Goal: Information Seeking & Learning: Learn about a topic

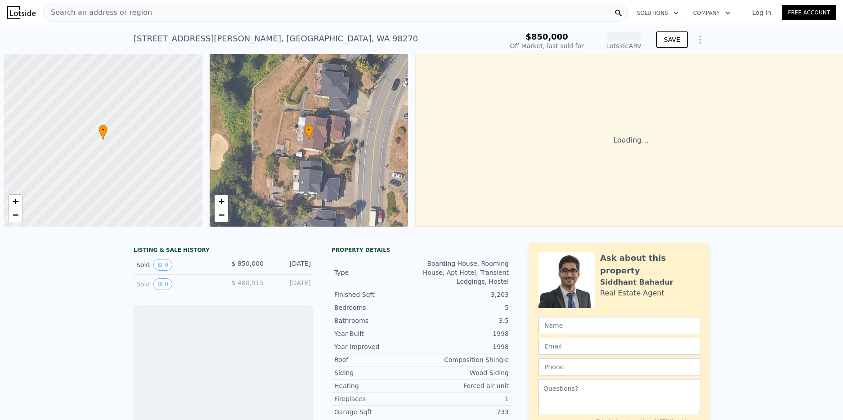
scroll to position [0, 4]
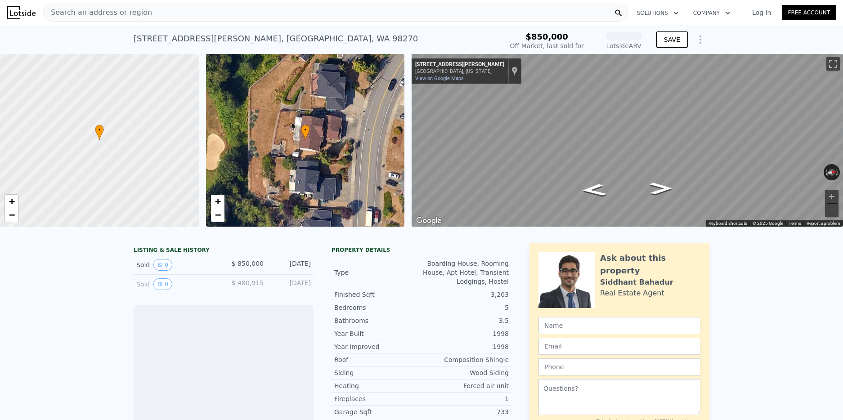
click at [135, 16] on span "Search an address or region" at bounding box center [98, 12] width 108 height 11
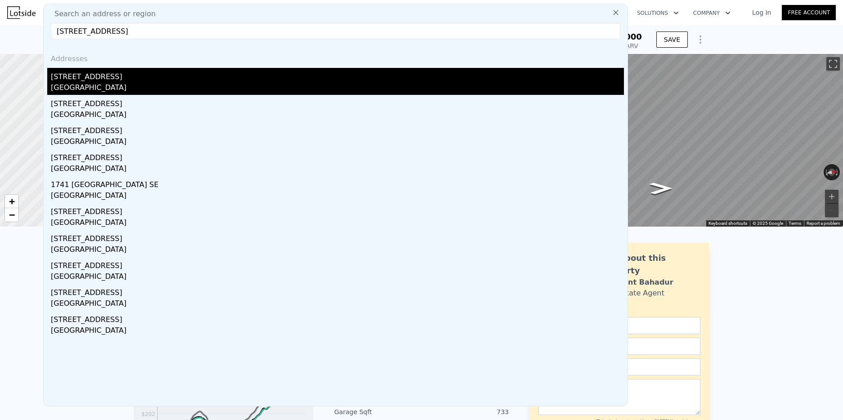
type input "[STREET_ADDRESS]"
click at [89, 83] on div "[GEOGRAPHIC_DATA]" at bounding box center [337, 88] width 573 height 13
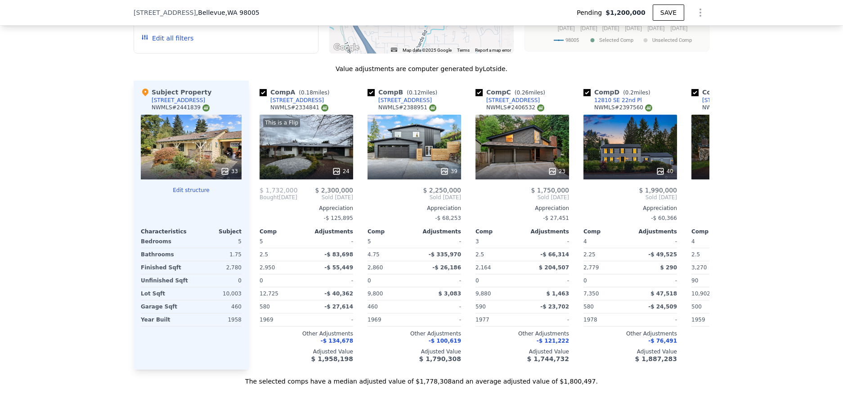
scroll to position [972, 0]
click at [707, 196] on icon at bounding box center [699, 197] width 18 height 18
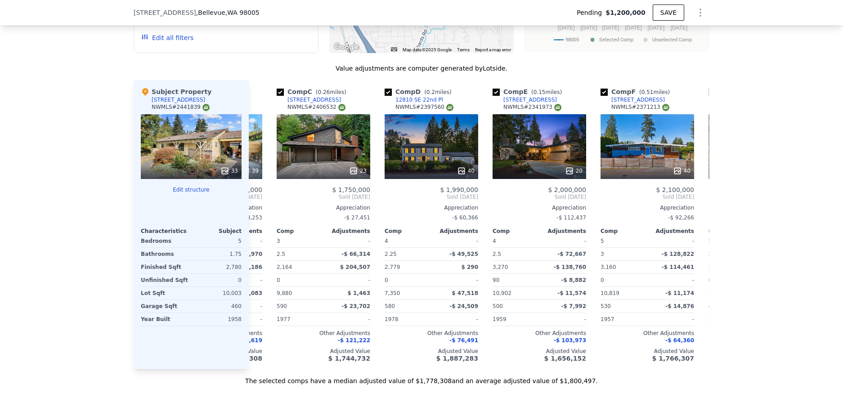
scroll to position [0, 216]
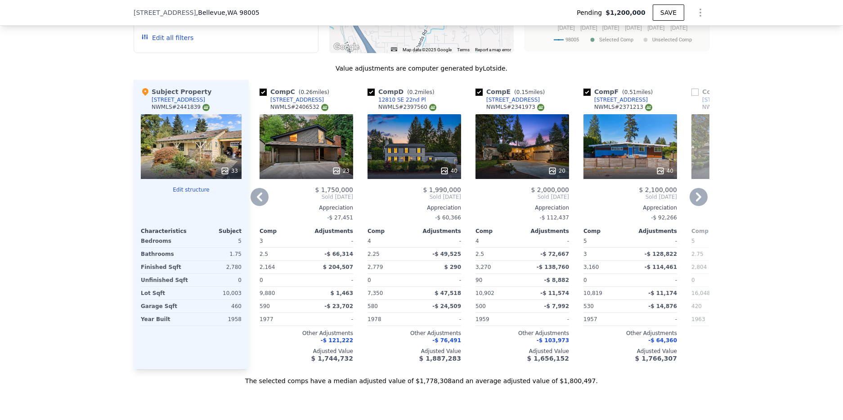
click at [707, 196] on icon at bounding box center [699, 197] width 18 height 18
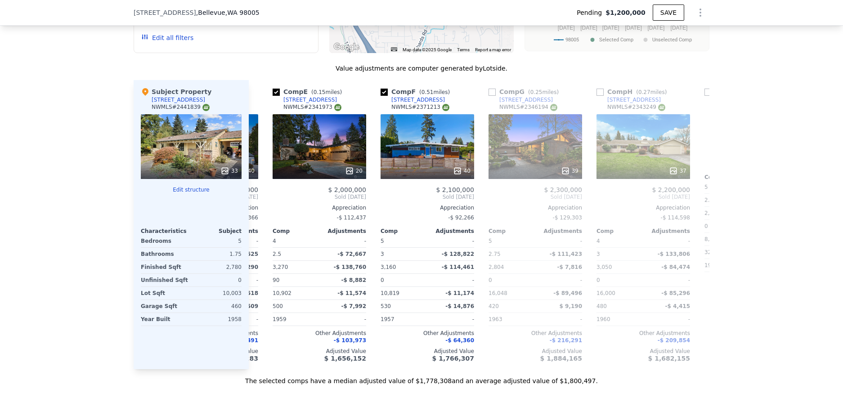
scroll to position [0, 432]
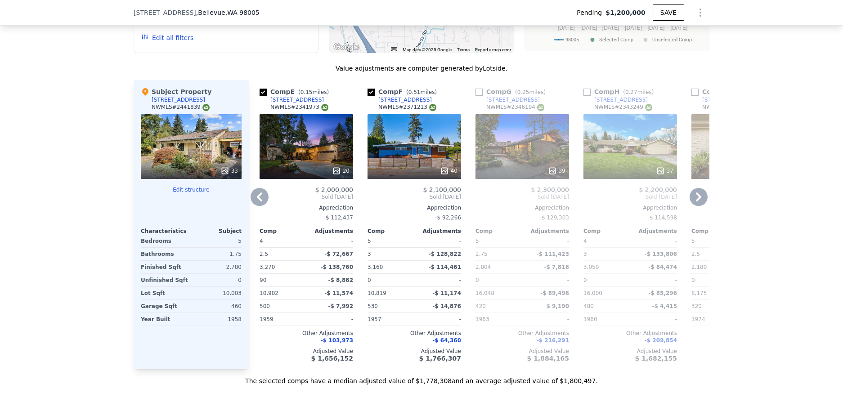
type input "$ 1,822,000"
type input "$ 357,027"
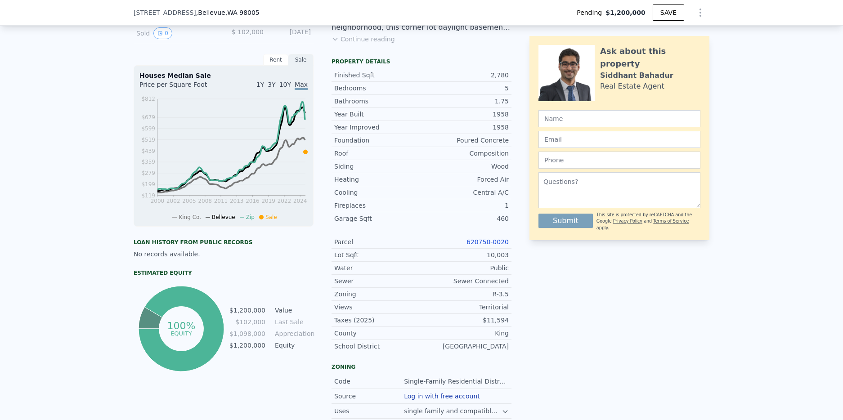
scroll to position [279, 0]
click at [487, 244] on link "620750-0020" at bounding box center [488, 243] width 42 height 7
click at [95, 100] on div "LISTING & SALE HISTORY Pending $ 1,200,000 [DATE] Listed 33 $ 1,200,000 [DATE] …" at bounding box center [421, 236] width 843 height 535
